Goal: Task Accomplishment & Management: Complete application form

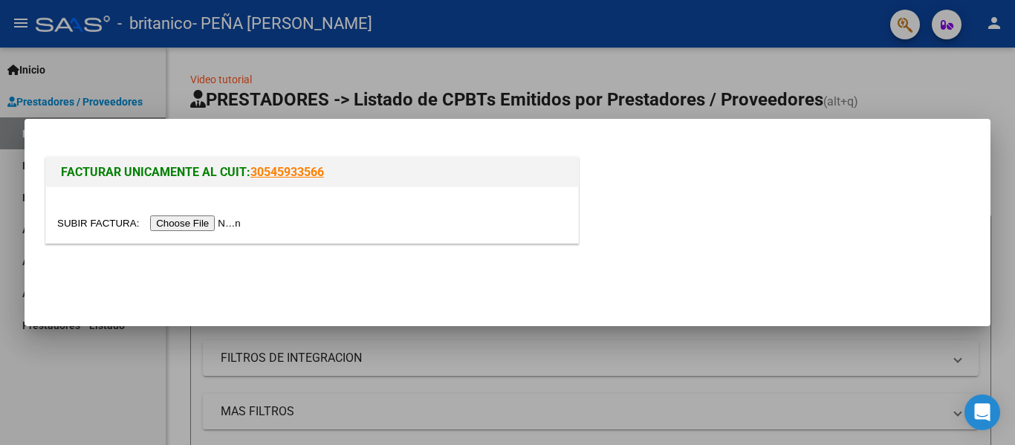
click at [203, 224] on input "file" at bounding box center [151, 224] width 188 height 16
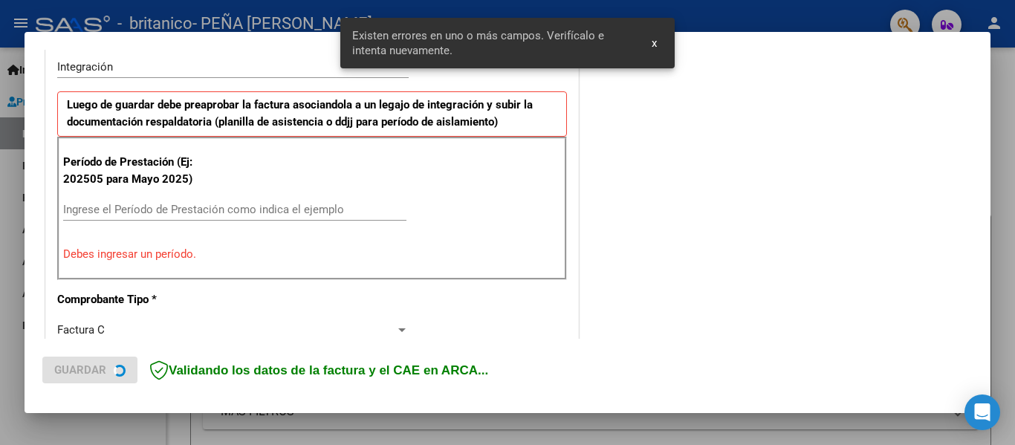
scroll to position [372, 0]
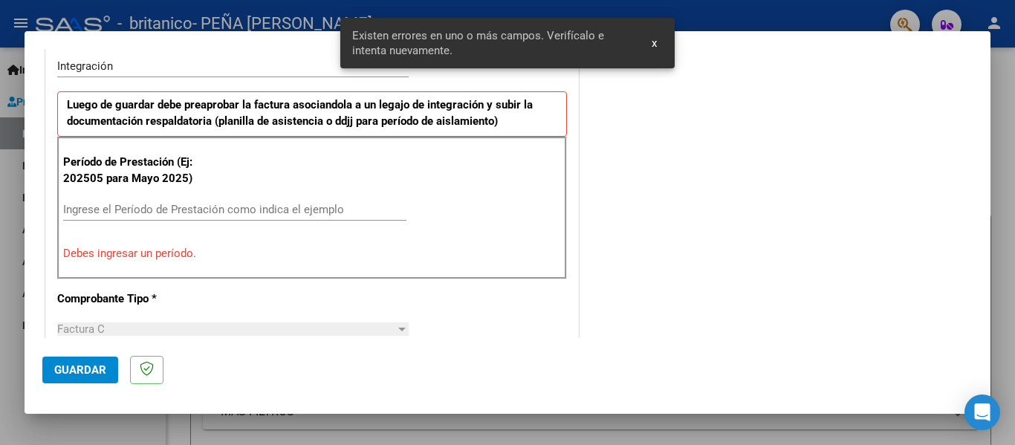
click at [276, 207] on input "Ingrese el Período de Prestación como indica el ejemplo" at bounding box center [234, 209] width 343 height 13
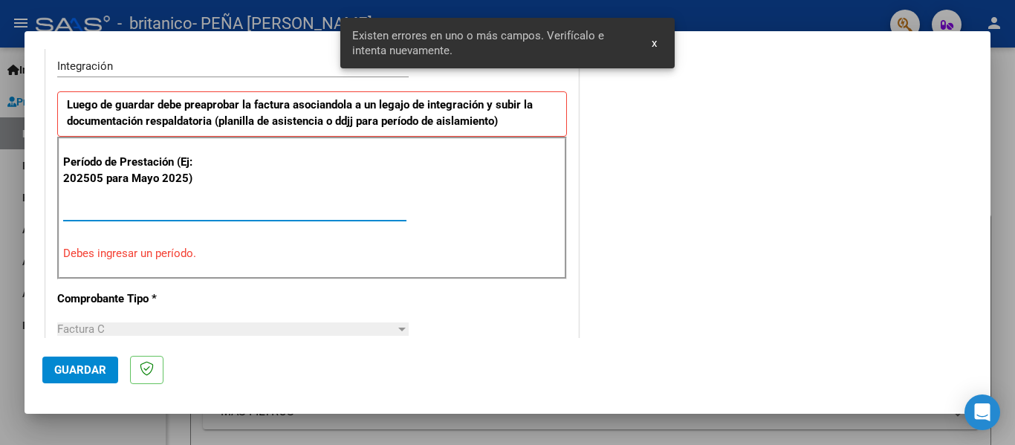
click at [276, 207] on input "Ingrese el Período de Prestación como indica el ejemplo" at bounding box center [234, 209] width 343 height 13
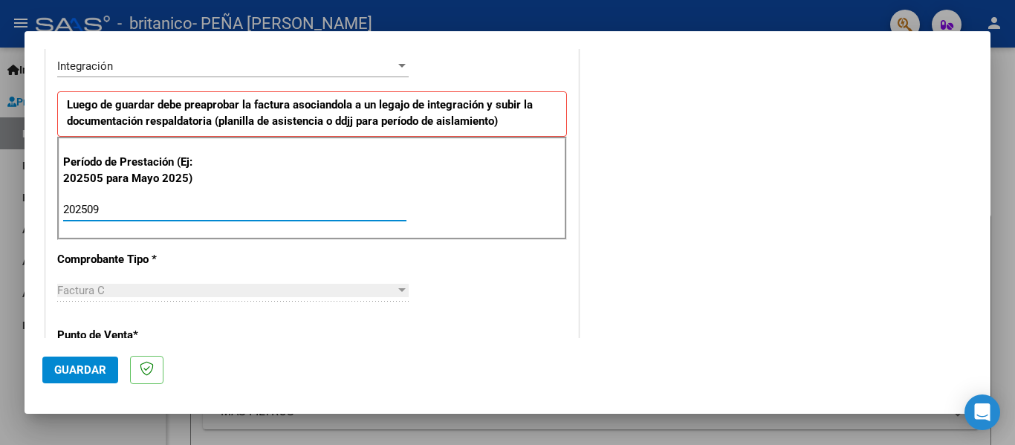
type input "202509"
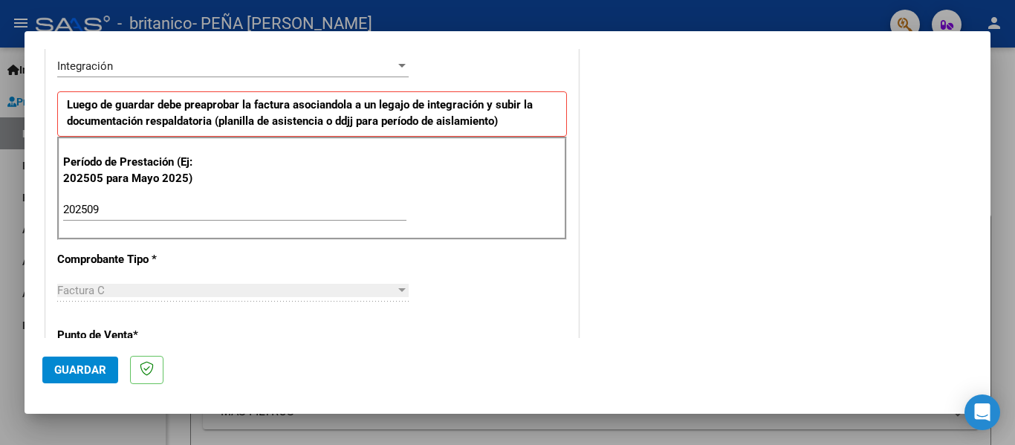
click at [370, 259] on div "CUIT * 27-36527745-7 Ingresar CUIT ANALISIS PRESTADOR PEÑA [PERSON_NAME] Area d…" at bounding box center [312, 422] width 532 height 1118
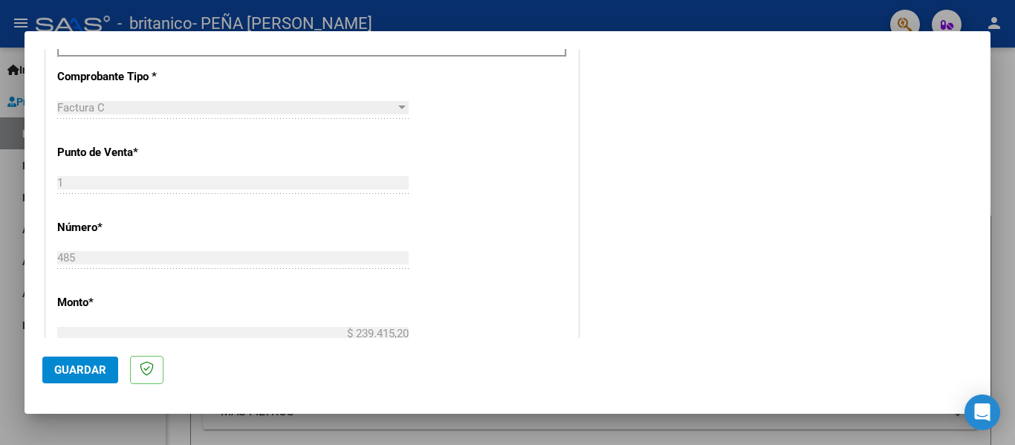
scroll to position [556, 0]
click at [82, 368] on span "Guardar" at bounding box center [80, 369] width 52 height 13
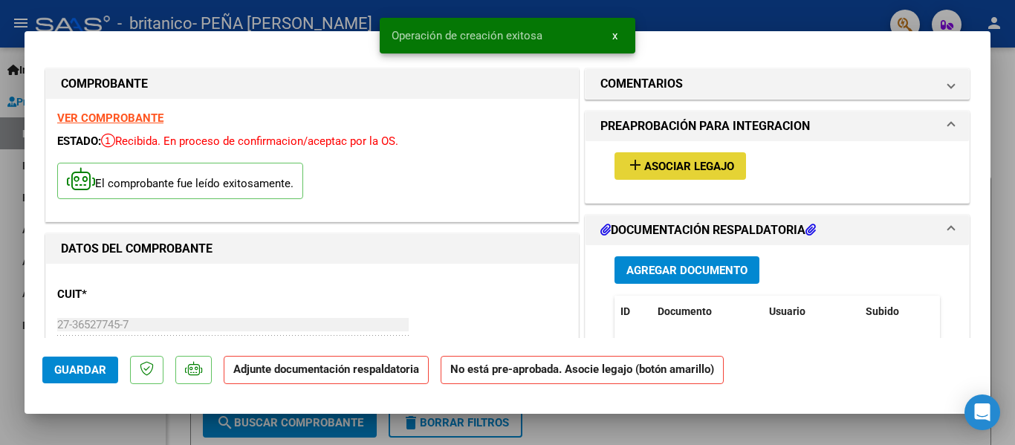
click at [708, 165] on span "Asociar Legajo" at bounding box center [689, 166] width 90 height 13
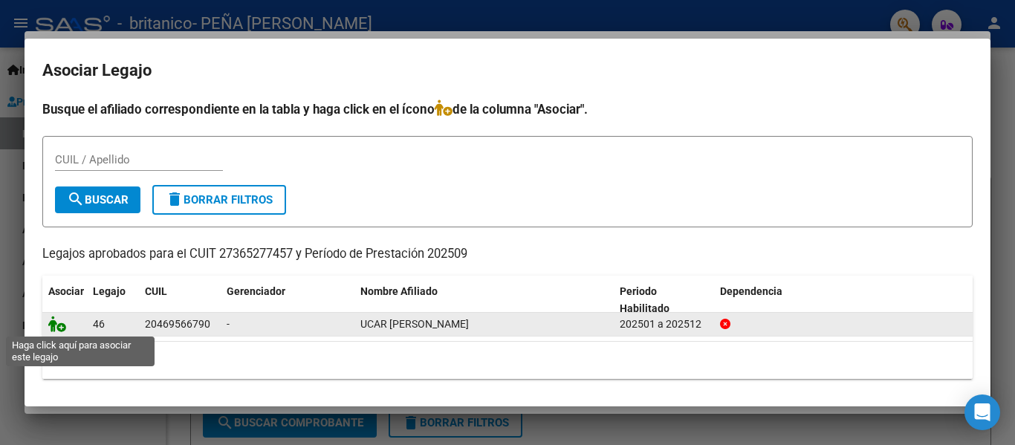
click at [60, 326] on icon at bounding box center [57, 324] width 18 height 16
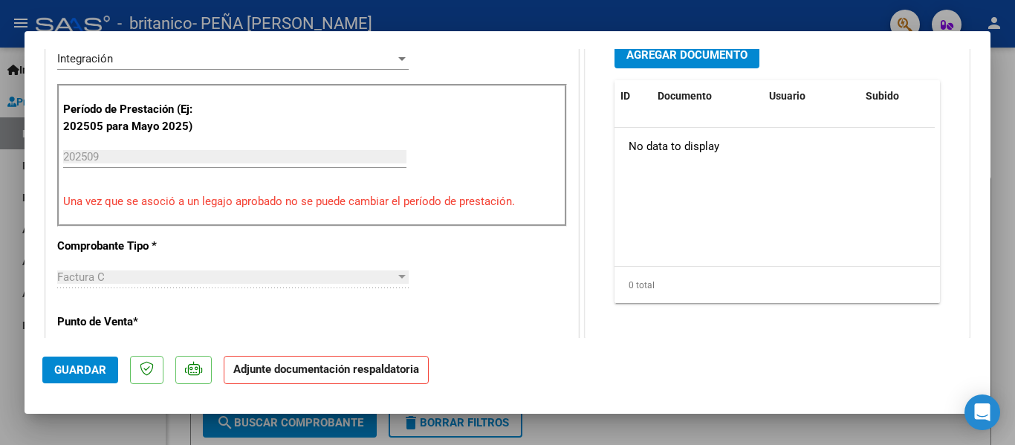
scroll to position [362, 0]
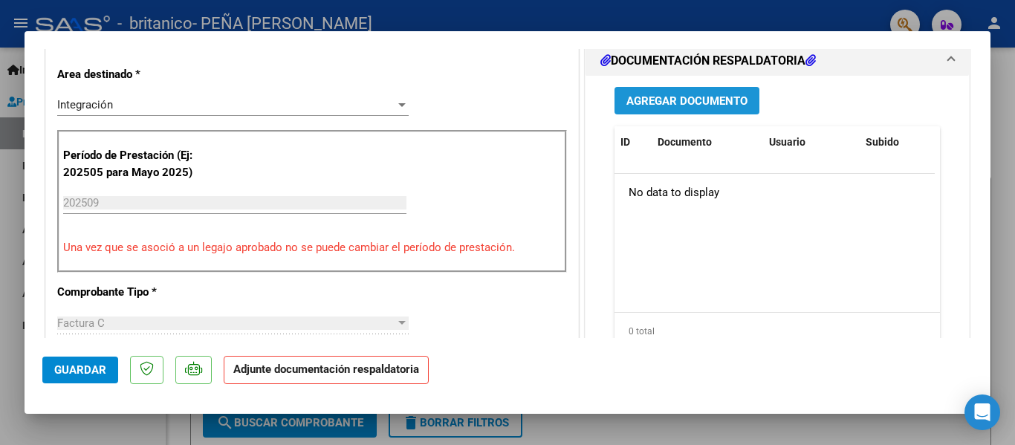
click at [702, 95] on span "Agregar Documento" at bounding box center [686, 100] width 121 height 13
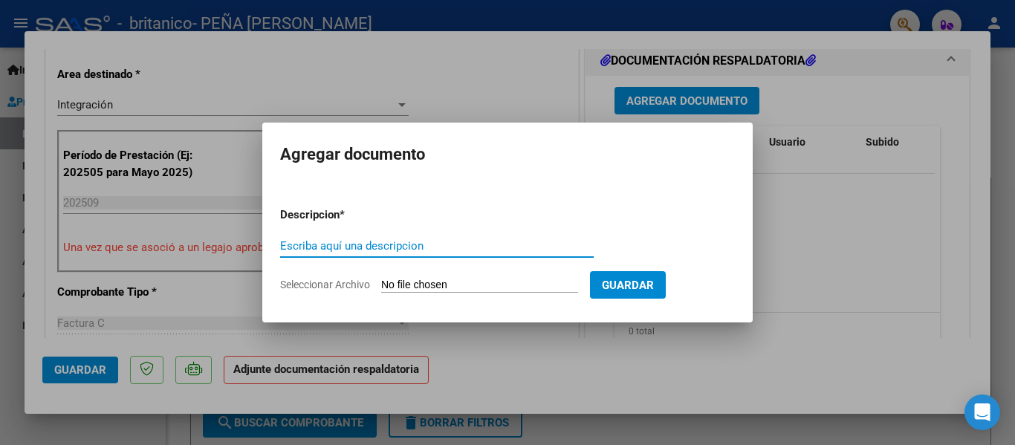
click at [477, 246] on input "Escriba aquí una descripcion" at bounding box center [437, 245] width 314 height 13
type input "planilla de asistenccia"
click at [508, 292] on input "Seleccionar Archivo" at bounding box center [479, 286] width 197 height 14
type input "C:\fakepath\peña sptiembre ospaña021.jpg"
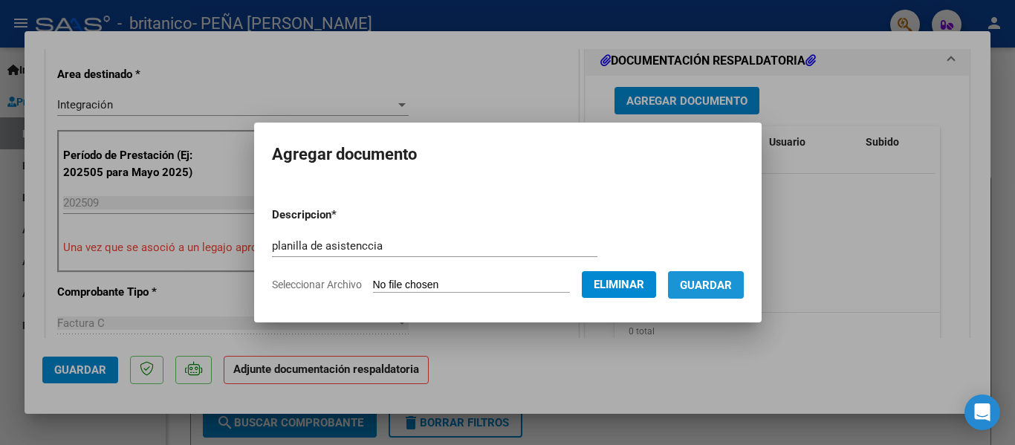
click at [722, 283] on span "Guardar" at bounding box center [706, 285] width 52 height 13
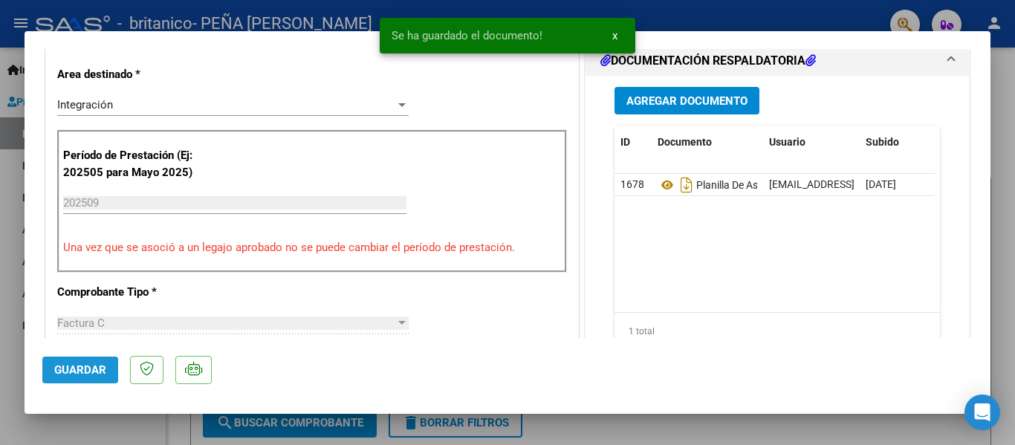
click at [97, 374] on span "Guardar" at bounding box center [80, 369] width 52 height 13
